Goal: Transaction & Acquisition: Purchase product/service

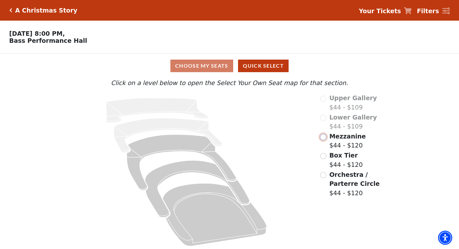
click at [325, 140] on input "Mezzanine$44 - $120\a" at bounding box center [323, 137] width 6 height 6
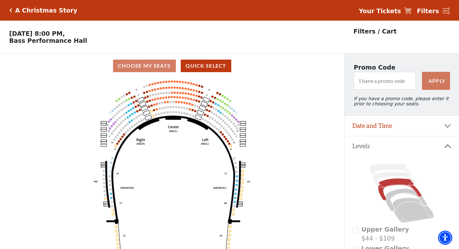
click at [178, 110] on icon "Center (MEZC) Right (MEZR) Left (MEZL) (MEXBOXR) (MEXBOXL) XX WW CC DD YY BB ZZ…" at bounding box center [172, 165] width 310 height 175
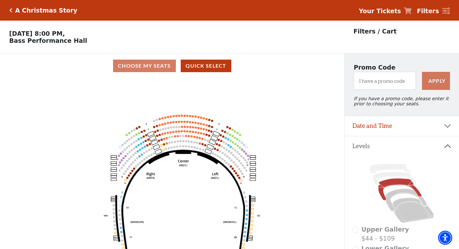
drag, startPoint x: 177, startPoint y: 110, endPoint x: 187, endPoint y: 144, distance: 35.6
click at [187, 144] on icon "Center (MEZC) Right (MEZR) Left (MEZL) (MEXBOXR) (MEXBOXL) XX WW CC DD YY BB ZZ…" at bounding box center [172, 165] width 310 height 175
click at [187, 140] on icon "Center (MEZC) Right (MEZR) Left (MEZL) (MEXBOXR) (MEXBOXL) XX WW CC DD YY BB ZZ…" at bounding box center [172, 165] width 310 height 175
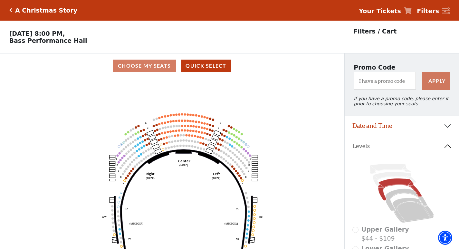
click at [187, 140] on icon "Center (MEZC) Right (MEZR) Left (MEZL) (MEXBOXR) (MEXBOXL) XX WW CC DD YY BB ZZ…" at bounding box center [172, 165] width 310 height 175
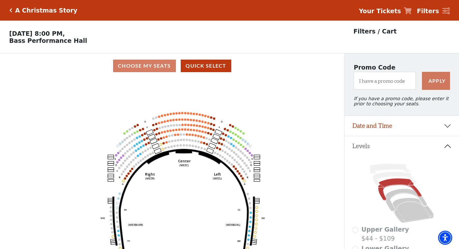
click at [187, 140] on icon "Center (MEZC) Right (MEZR) Left (MEZL) (MEXBOXR) (MEXBOXL) XX WW CC DD YY BB ZZ…" at bounding box center [172, 165] width 310 height 175
click at [187, 140] on use "Seat Selected" at bounding box center [186, 139] width 3 height 3
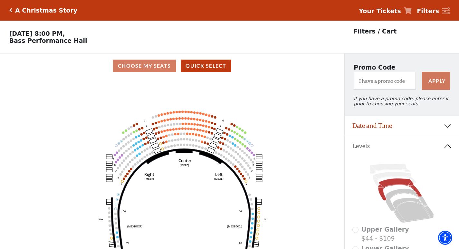
click at [187, 140] on use "Seat Selected" at bounding box center [187, 139] width 3 height 3
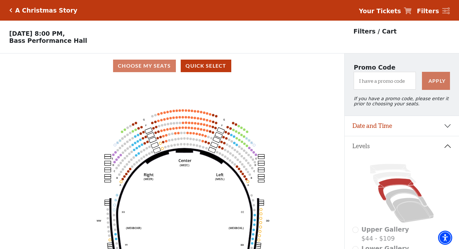
click at [187, 139] on circle at bounding box center [187, 138] width 2 height 2
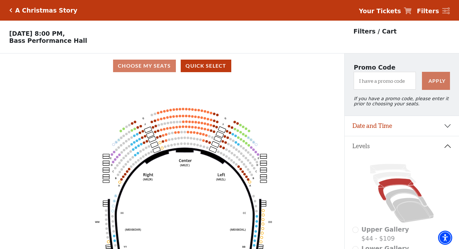
click at [187, 139] on use "Seat Selected" at bounding box center [188, 137] width 3 height 3
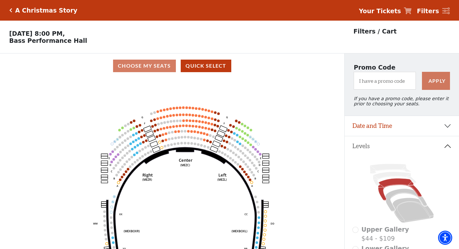
click at [187, 140] on icon "Center (MEZC) Right (MEZR) Left (MEZL) (MEXBOXR) (MEXBOXL) XX WW CC DD YY BB ZZ…" at bounding box center [172, 165] width 310 height 175
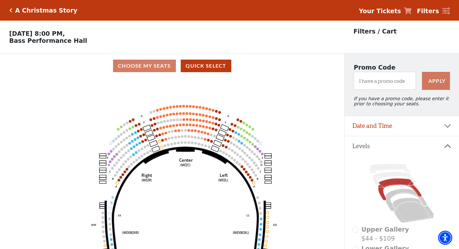
click at [187, 140] on icon "Center (MEZC) Right (MEZR) Left (MEZL) (MEXBOXR) (MEXBOXL) XX WW CC DD YY BB ZZ…" at bounding box center [172, 165] width 310 height 175
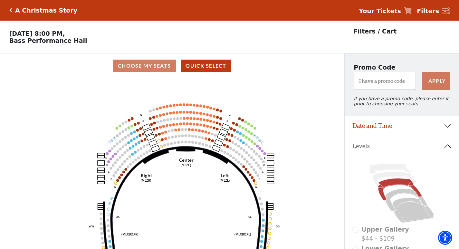
click at [187, 140] on icon "Center (MEZC) Right (MEZR) Left (MEZL) (MEXBOXR) (MEXBOXL) XX WW CC DD YY BB ZZ…" at bounding box center [172, 165] width 310 height 175
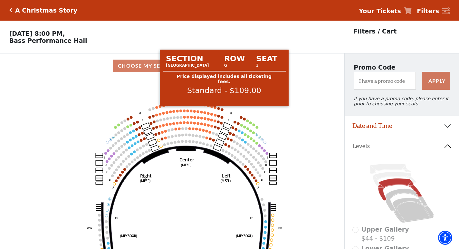
click at [215, 108] on circle at bounding box center [215, 107] width 3 height 3
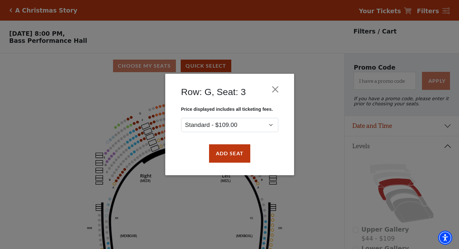
click at [229, 142] on div "Add Seat" at bounding box center [229, 153] width 109 height 30
click at [230, 147] on button "Add Seat" at bounding box center [229, 154] width 41 height 18
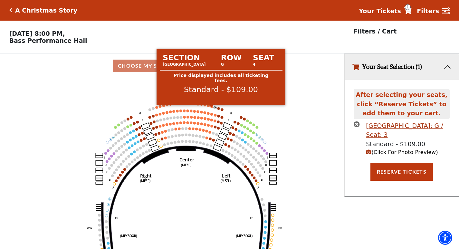
click at [211, 108] on circle at bounding box center [211, 106] width 3 height 3
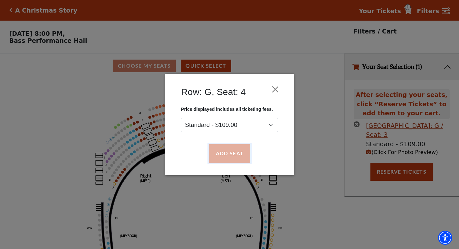
click at [222, 150] on button "Add Seat" at bounding box center [229, 154] width 41 height 18
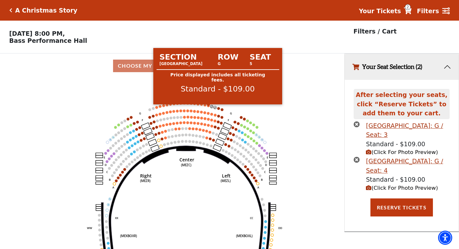
click at [209, 107] on circle at bounding box center [208, 105] width 3 height 3
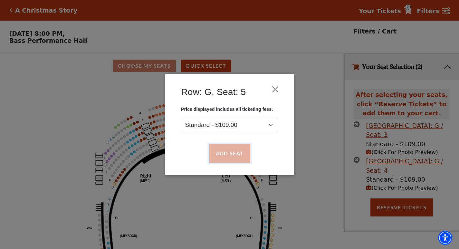
click at [232, 154] on button "Add Seat" at bounding box center [229, 154] width 41 height 18
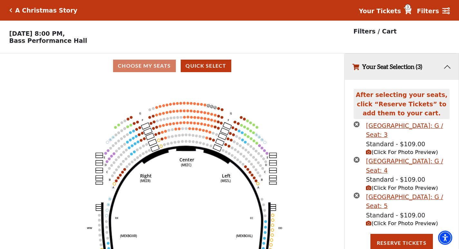
scroll to position [5, 0]
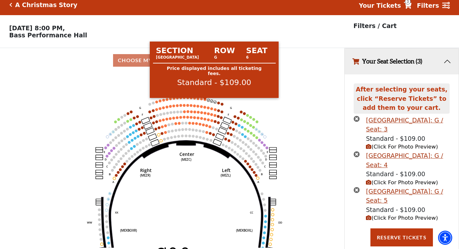
click at [205, 100] on circle at bounding box center [205, 99] width 3 height 3
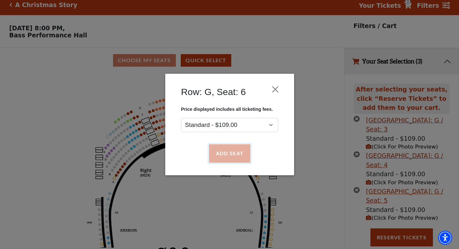
click at [224, 150] on button "Add Seat" at bounding box center [229, 154] width 41 height 18
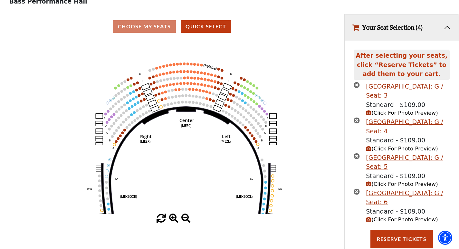
scroll to position [41, 0]
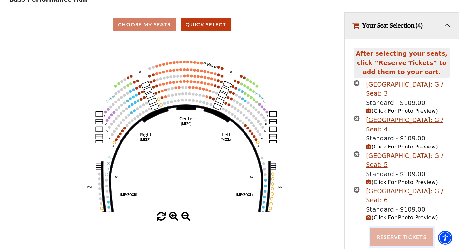
click at [399, 242] on button "Reserve Tickets" at bounding box center [401, 237] width 62 height 18
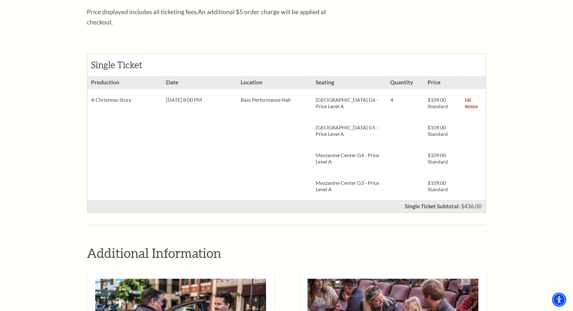
scroll to position [231, 0]
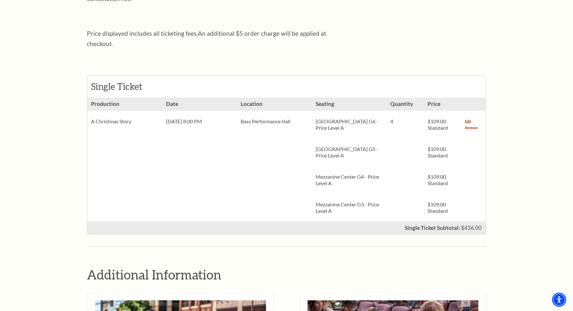
click at [458, 125] on link "Remove" at bounding box center [471, 128] width 13 height 6
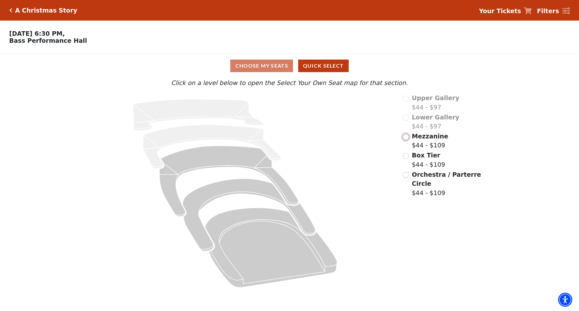
click at [405, 139] on input "Mezzanine$44 - $109\a" at bounding box center [406, 137] width 6 height 6
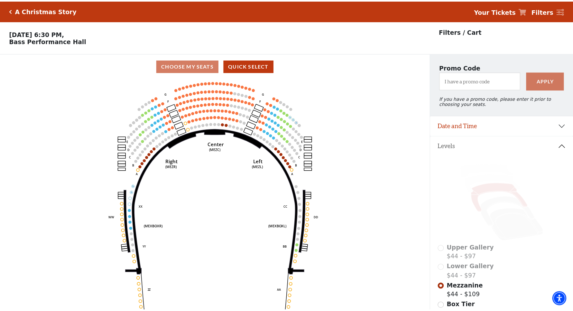
scroll to position [30, 0]
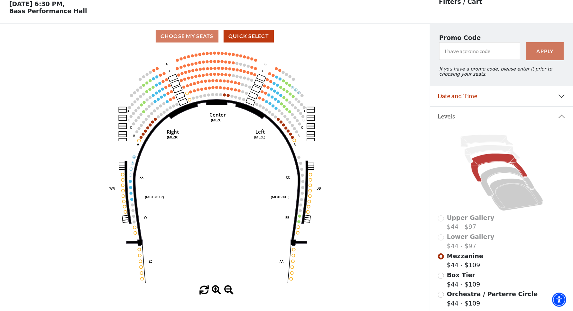
click at [209, 96] on circle at bounding box center [208, 94] width 3 height 3
click at [209, 96] on circle at bounding box center [209, 94] width 3 height 3
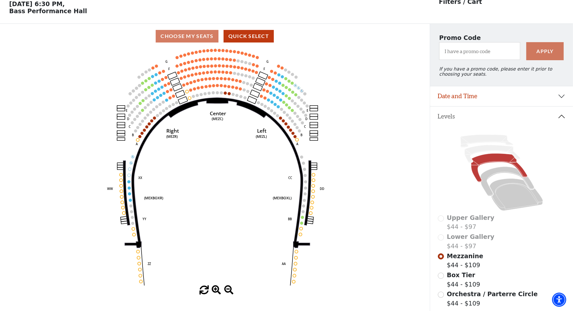
click at [209, 95] on circle at bounding box center [209, 93] width 3 height 3
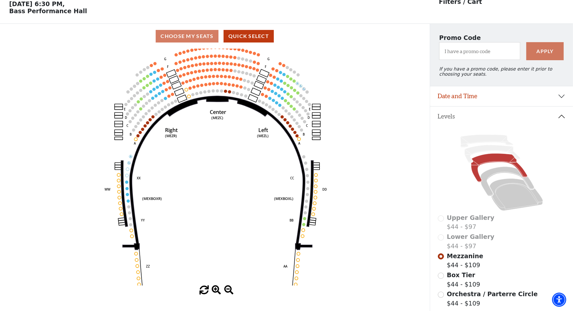
click at [209, 96] on icon "Center (MEZC) Right (MEZR) Left (MEZL) (MEXBOXR) (MEXBOXL) XX WW CC DD YY BB ZZ…" at bounding box center [215, 167] width 387 height 237
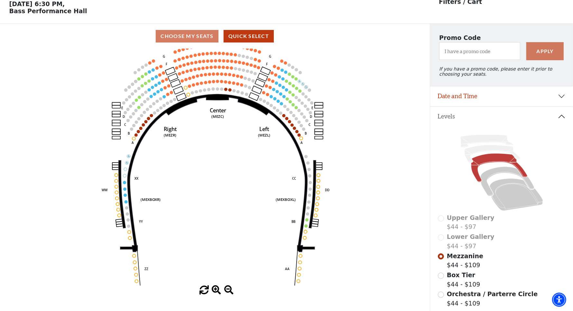
click at [209, 96] on icon "Center (MEZC) Right (MEZR) Left (MEZL) (MEXBOXR) (MEXBOXL) XX WW CC DD YY BB ZZ…" at bounding box center [215, 167] width 387 height 237
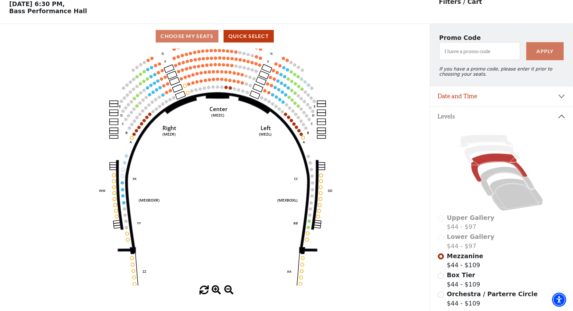
click at [209, 96] on icon at bounding box center [217, 173] width 199 height 162
click at [210, 95] on icon at bounding box center [217, 173] width 199 height 162
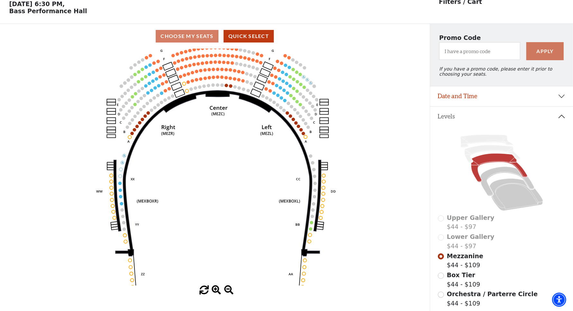
click at [210, 94] on icon at bounding box center [218, 173] width 204 height 166
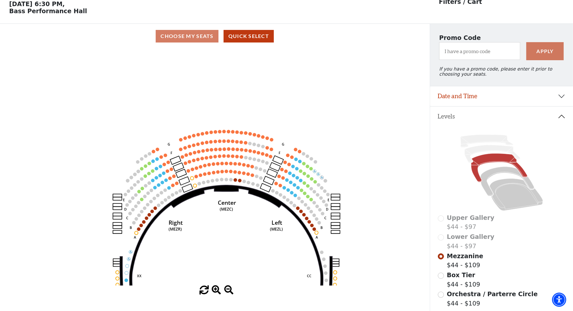
drag, startPoint x: 210, startPoint y: 94, endPoint x: 211, endPoint y: 241, distance: 147.4
click at [211, 241] on icon at bounding box center [227, 270] width 210 height 170
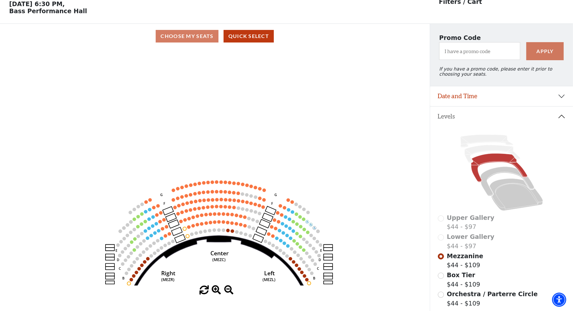
click at [203, 230] on icon "Center (MEZC) Right (MEZR) Left (MEZL) (MEXBOXR) (MEXBOXL) XX WW CC DD YY BB ZZ…" at bounding box center [215, 167] width 387 height 237
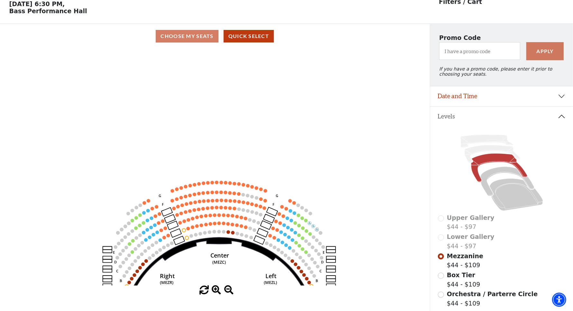
click at [203, 230] on icon "Center (MEZC) Right (MEZR) Left (MEZL) (MEXBOXR) (MEXBOXL) XX WW CC DD YY BB ZZ…" at bounding box center [215, 167] width 387 height 237
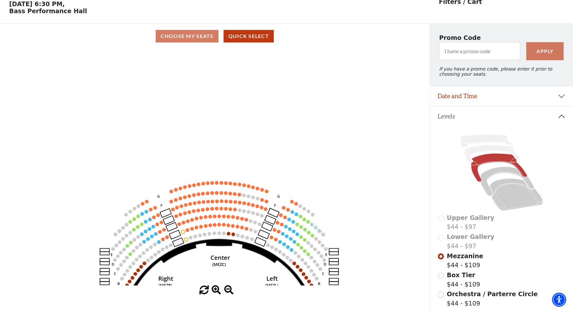
click at [203, 230] on icon "Center (MEZC) Right (MEZR) Left (MEZL) (MEXBOXR) (MEXBOXL) XX WW CC DD YY BB ZZ…" at bounding box center [215, 167] width 387 height 237
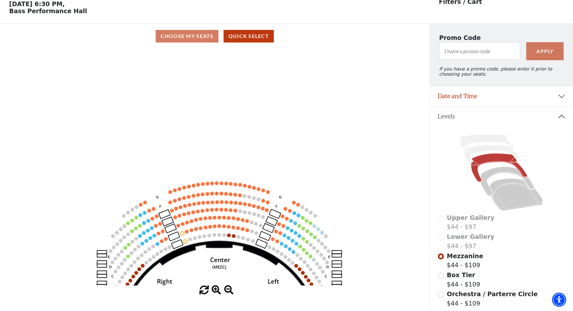
click at [203, 230] on use "Seat Selected" at bounding box center [201, 228] width 4 height 4
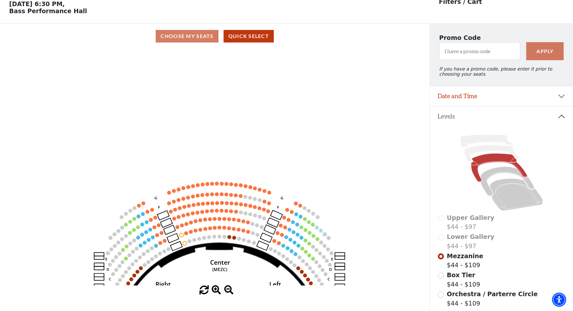
click at [203, 230] on icon "Center (MEZC) Right (MEZR) Left (MEZL) (MEXBOXR) (MEXBOXL) XX WW CC DD YY BB ZZ…" at bounding box center [215, 167] width 387 height 237
click at [203, 234] on icon "Center (MEZC) Right (MEZR) Left (MEZL) (MEXBOXR) (MEXBOXL) XX WW CC DD YY BB ZZ…" at bounding box center [215, 167] width 387 height 237
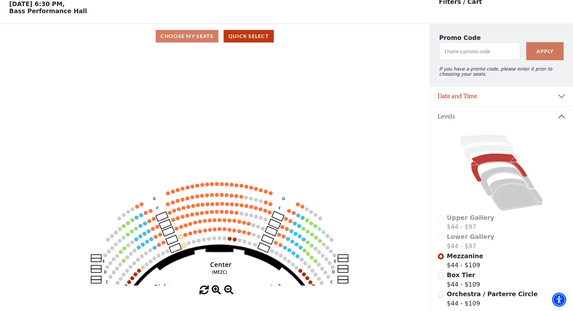
click at [203, 234] on icon "Center (MEZC) Right (MEZR) Left (MEZL) (MEXBOXR) (MEXBOXL) XX WW CC DD YY BB ZZ…" at bounding box center [215, 167] width 387 height 237
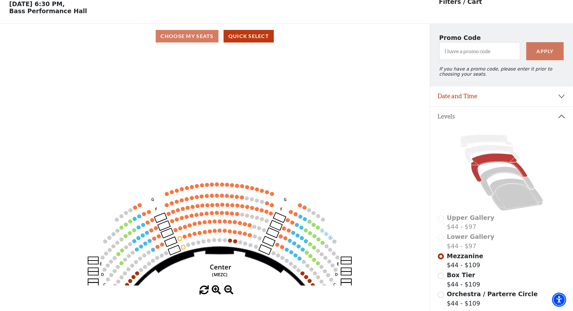
click at [203, 234] on circle at bounding box center [205, 232] width 4 height 4
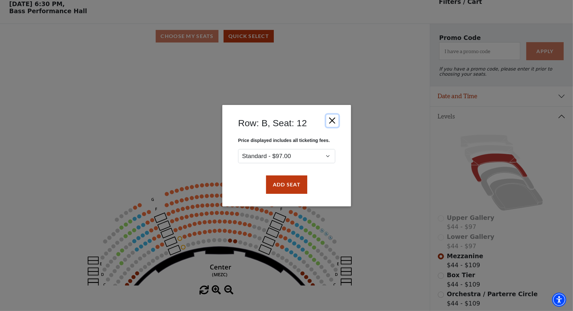
click at [332, 119] on button "Close" at bounding box center [332, 120] width 12 height 12
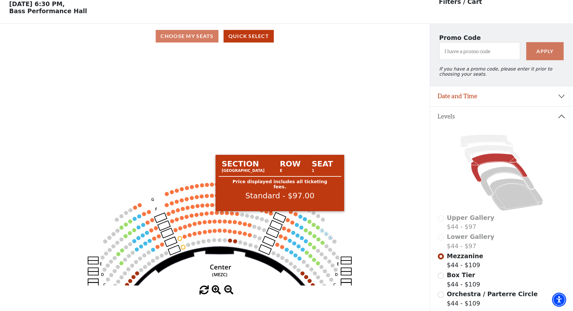
click at [271, 214] on circle at bounding box center [271, 213] width 4 height 4
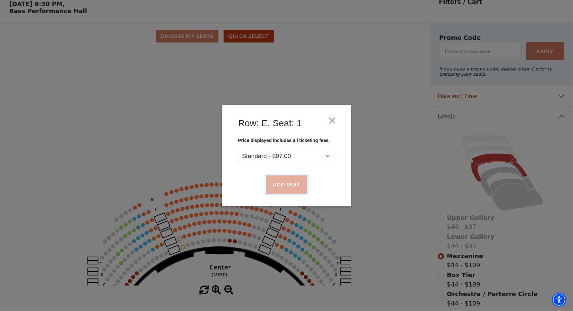
click at [279, 184] on button "Add Seat" at bounding box center [286, 184] width 41 height 18
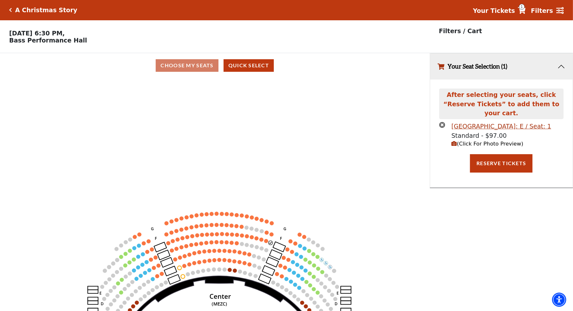
scroll to position [0, 0]
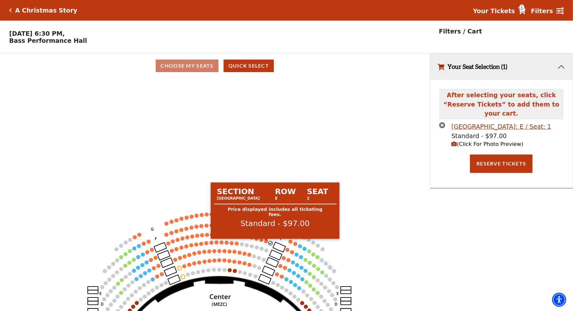
click at [267, 243] on circle at bounding box center [266, 241] width 4 height 4
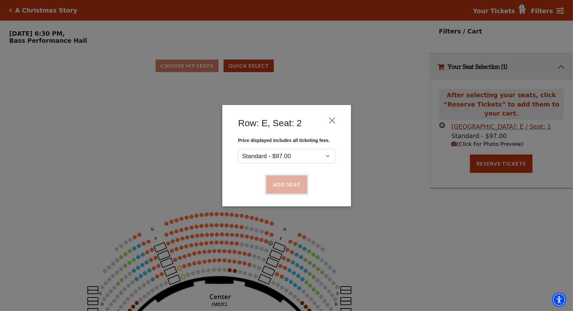
click at [286, 189] on button "Add Seat" at bounding box center [286, 184] width 41 height 18
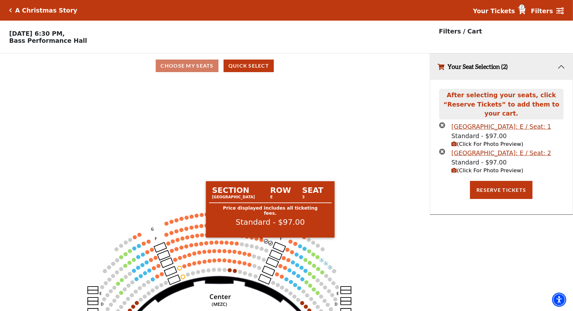
click at [261, 241] on circle at bounding box center [261, 240] width 4 height 4
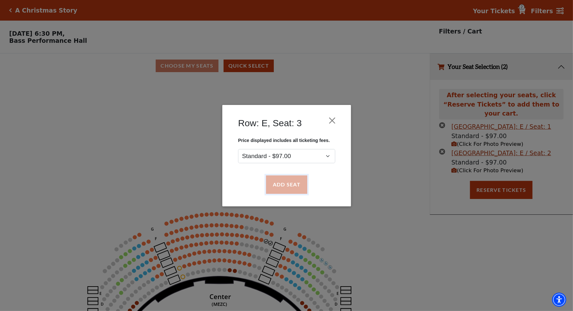
click at [287, 178] on button "Add Seat" at bounding box center [286, 184] width 41 height 18
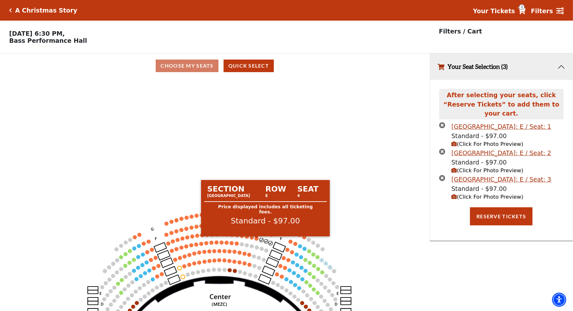
click at [256, 240] on circle at bounding box center [257, 239] width 4 height 4
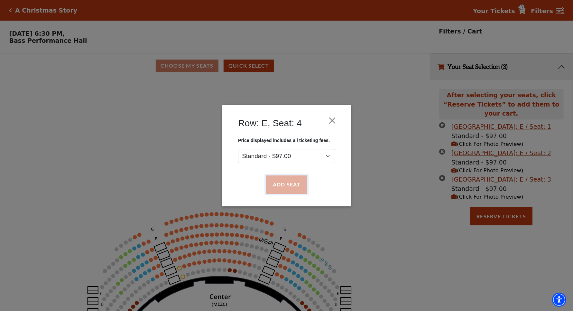
click at [284, 184] on button "Add Seat" at bounding box center [286, 184] width 41 height 18
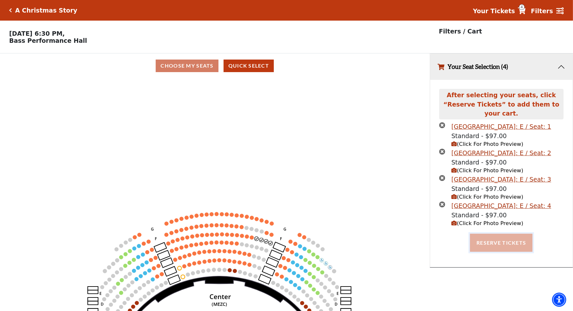
click at [506, 235] on button "Reserve Tickets" at bounding box center [501, 243] width 62 height 18
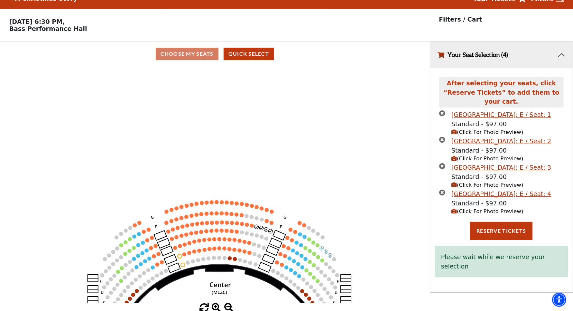
scroll to position [15, 0]
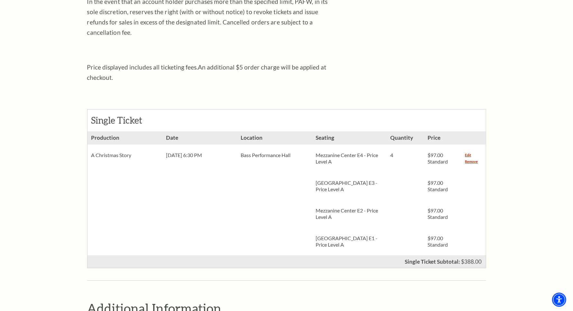
scroll to position [189, 0]
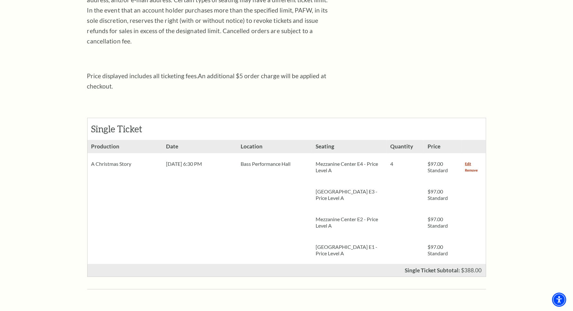
click at [469, 167] on link "Remove" at bounding box center [471, 170] width 13 height 6
